Goal: Book appointment/travel/reservation

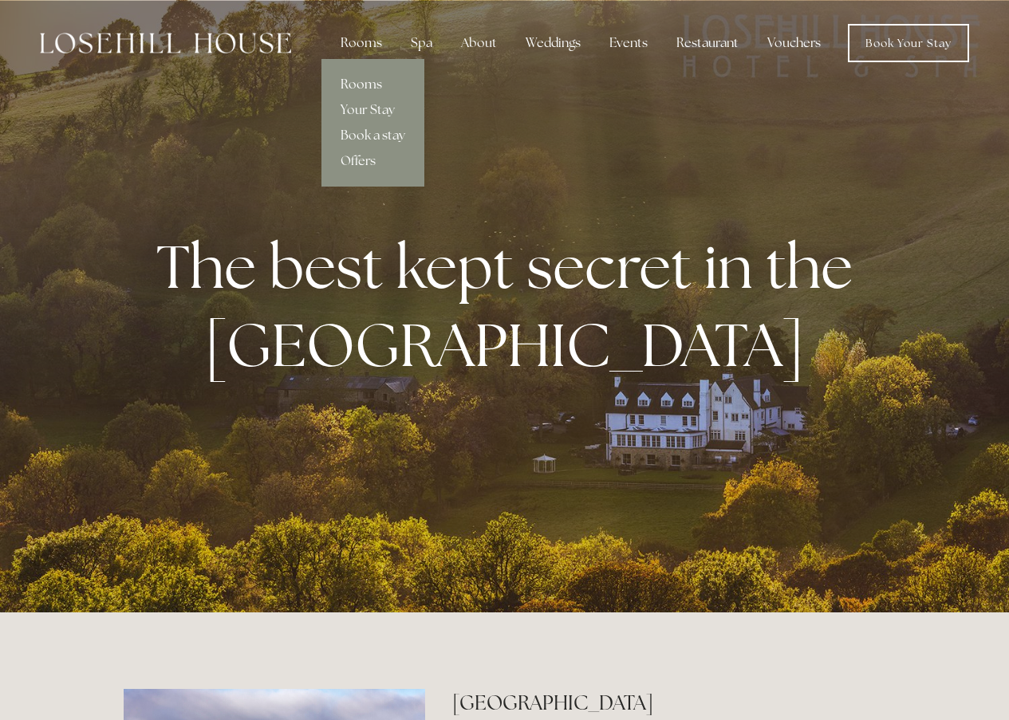
click at [360, 79] on link "Rooms" at bounding box center [372, 85] width 103 height 26
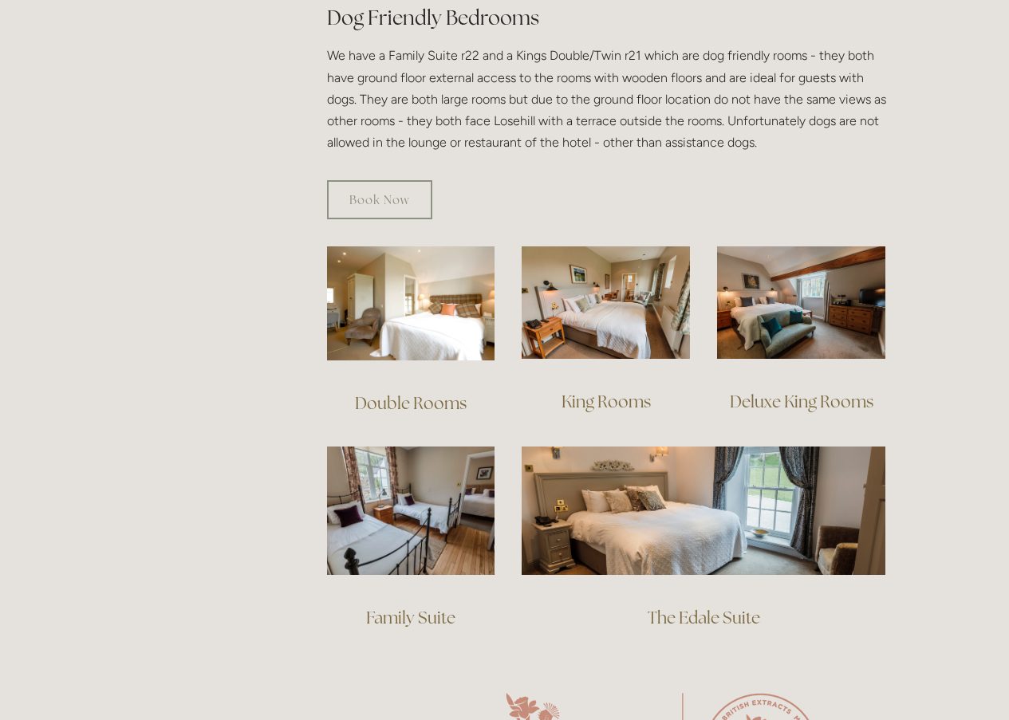
scroll to position [957, 0]
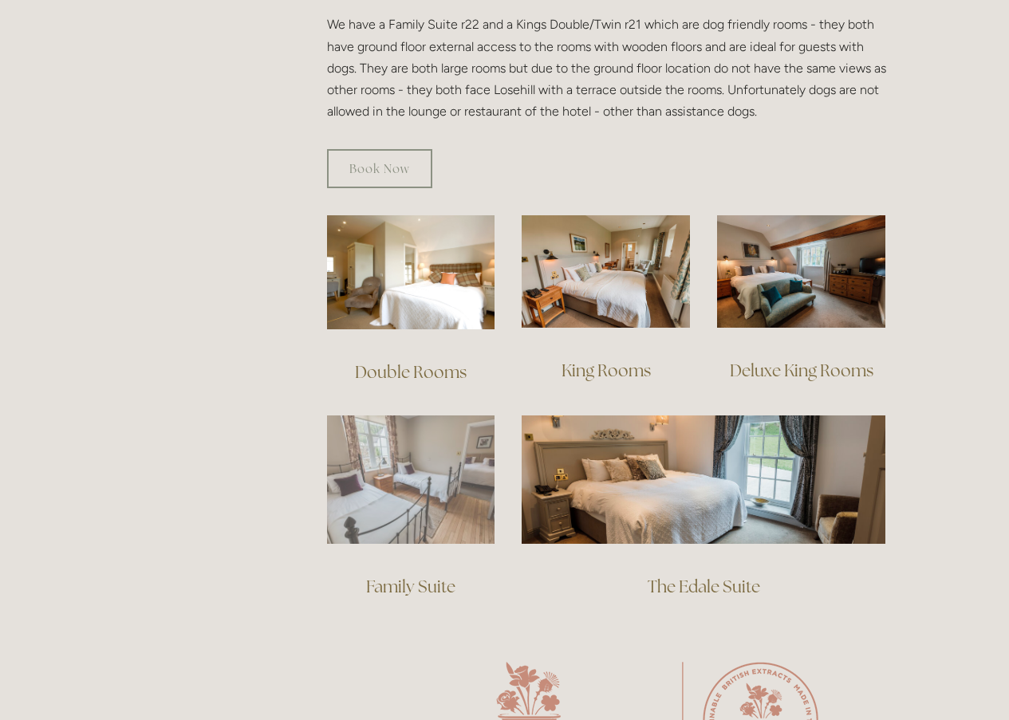
click at [430, 449] on img at bounding box center [411, 479] width 168 height 128
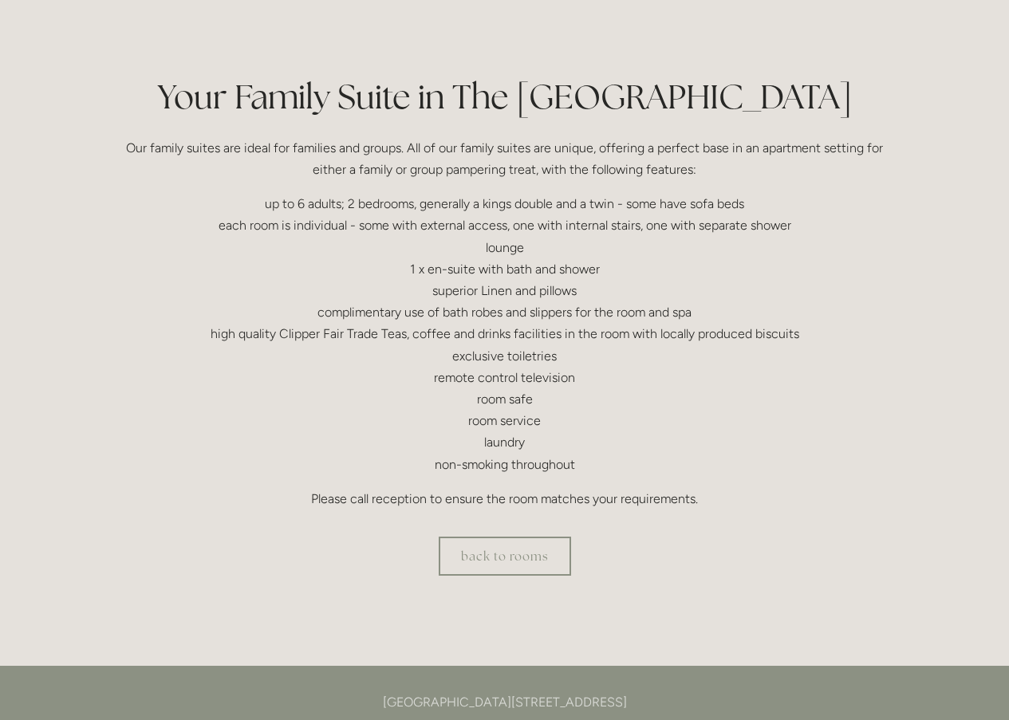
scroll to position [399, 0]
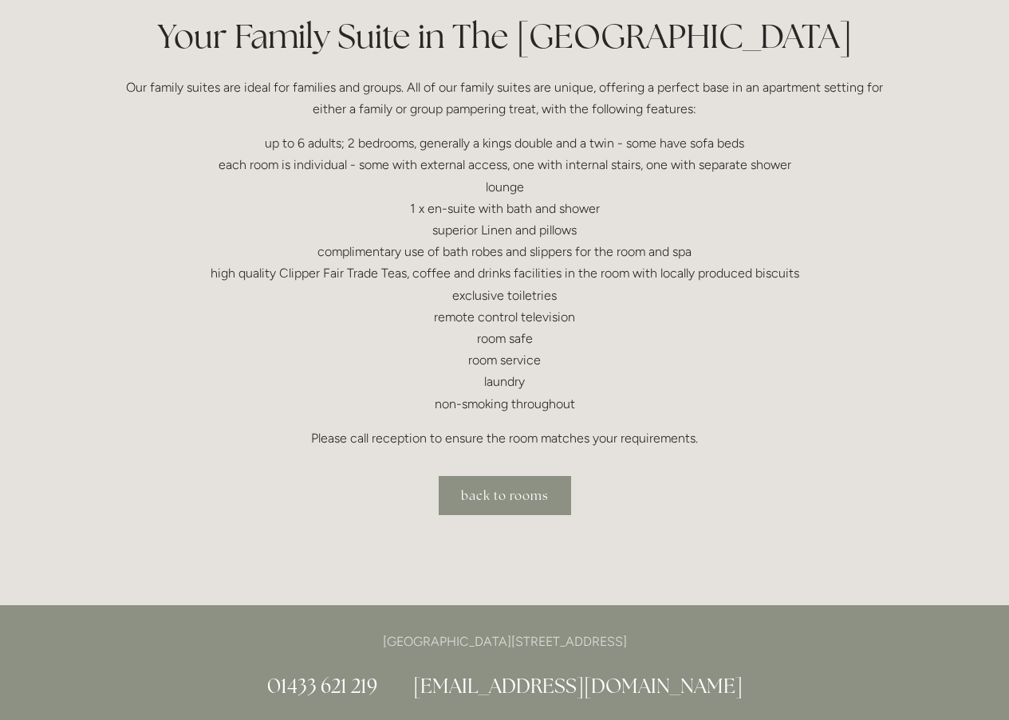
click at [500, 497] on link "back to rooms" at bounding box center [505, 495] width 132 height 39
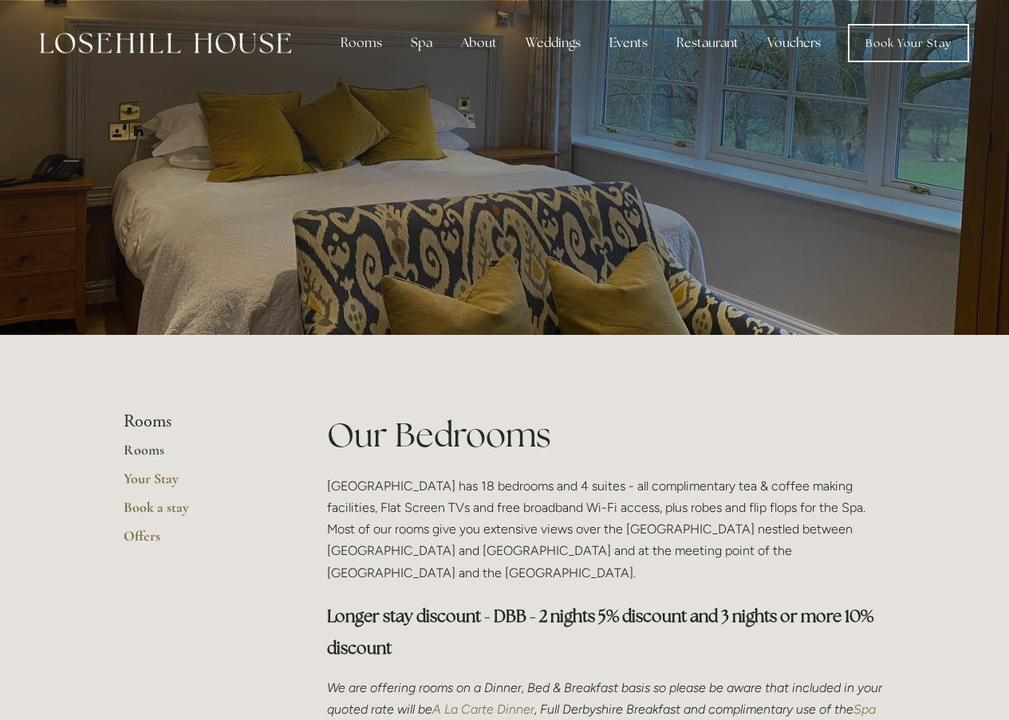
click at [147, 449] on link "Rooms" at bounding box center [200, 455] width 152 height 29
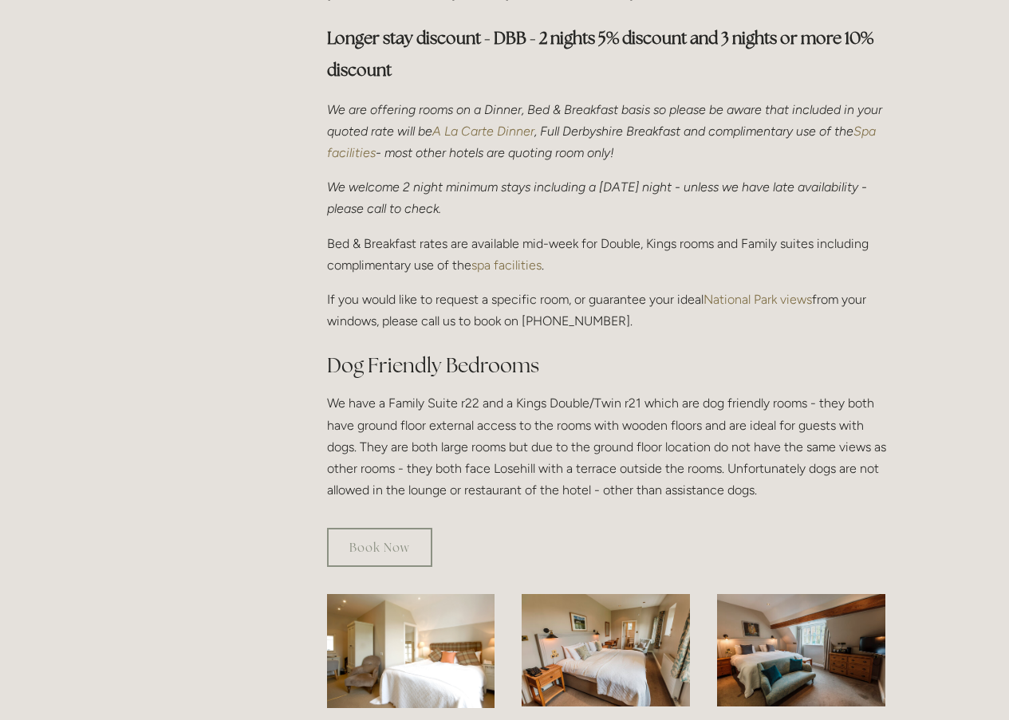
scroll to position [797, 0]
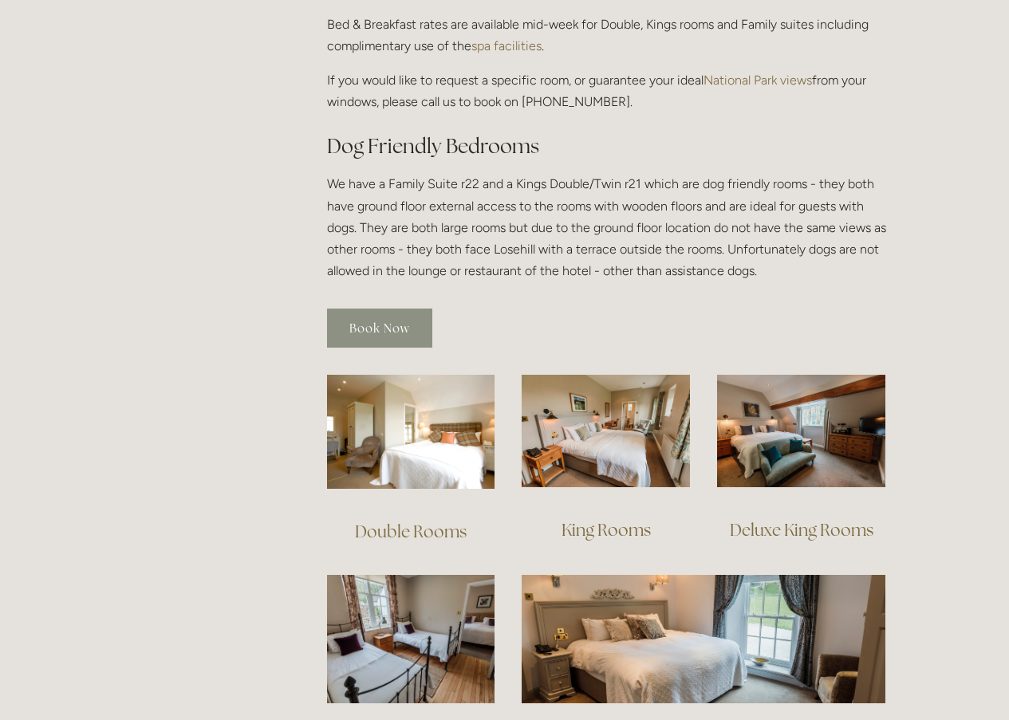
click at [389, 309] on link "Book Now" at bounding box center [379, 328] width 105 height 39
